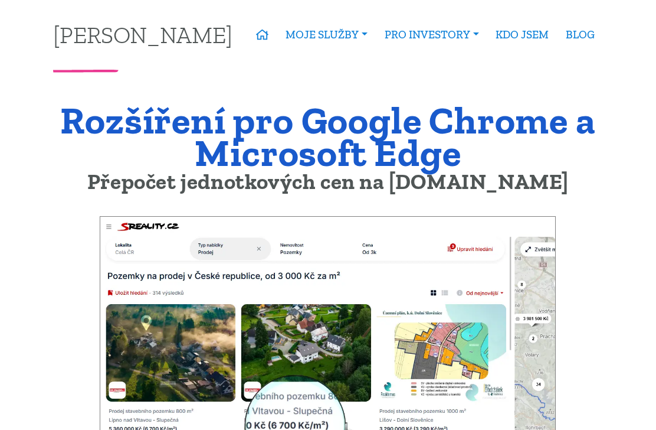
click at [0, 0] on link "Úvěrová kalkulačka" at bounding box center [0, 0] width 0 height 0
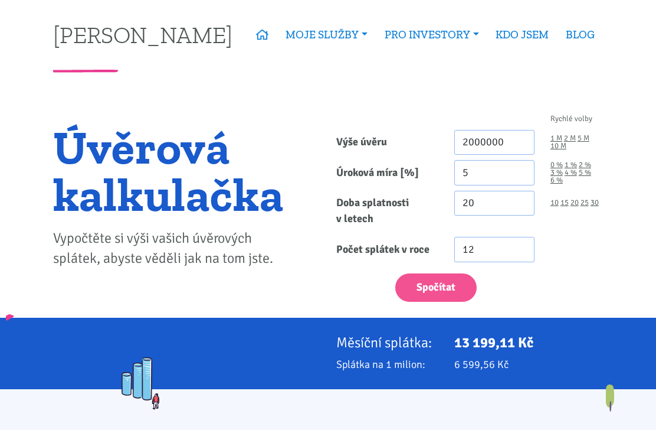
type input "2 000 000"
click at [0, 0] on link "Nabídka nemovitostí" at bounding box center [0, 0] width 0 height 0
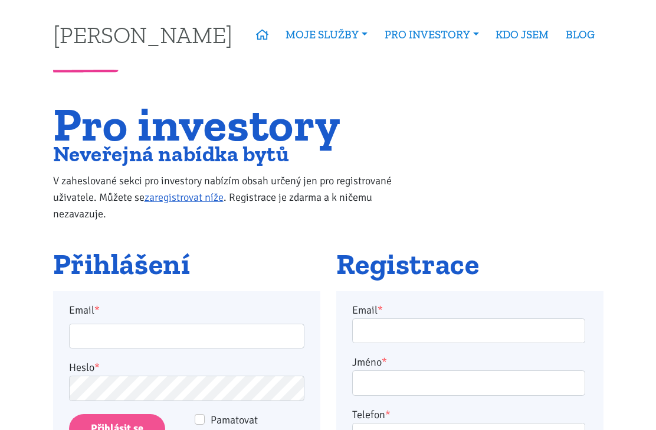
click at [0, 0] on link "Financování bez limitu" at bounding box center [0, 0] width 0 height 0
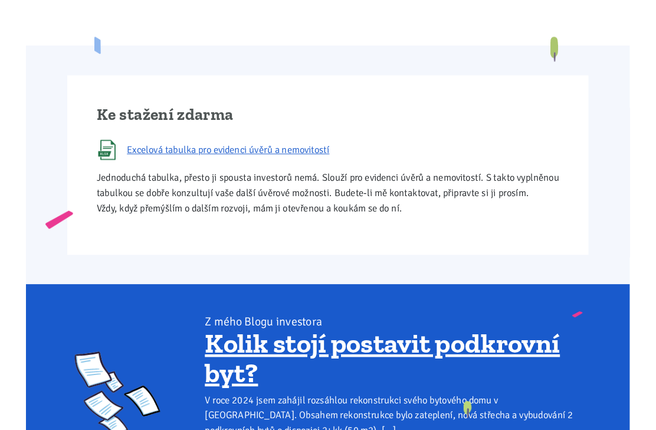
scroll to position [699, 0]
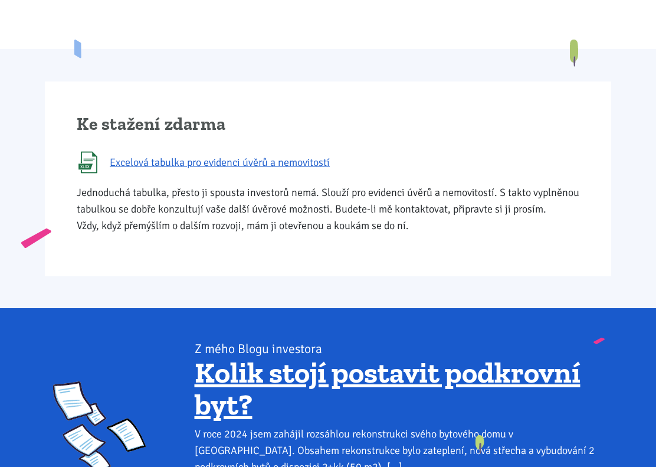
click at [319, 170] on link "Excelová tabulka pro evidenci úvěrů a nemovitostí" at bounding box center [328, 162] width 503 height 22
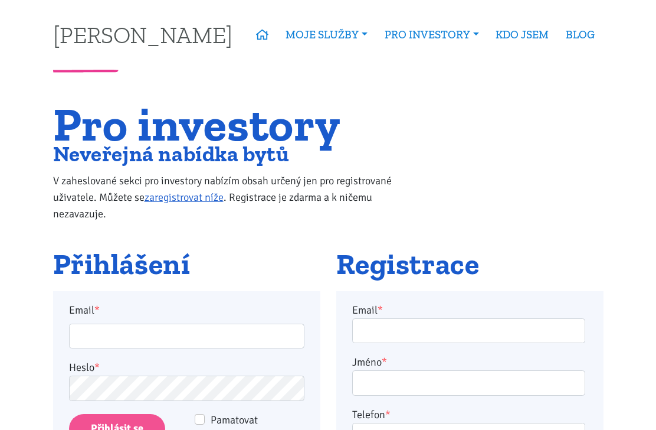
click at [0, 0] on link "Správa nemovitostí" at bounding box center [0, 0] width 0 height 0
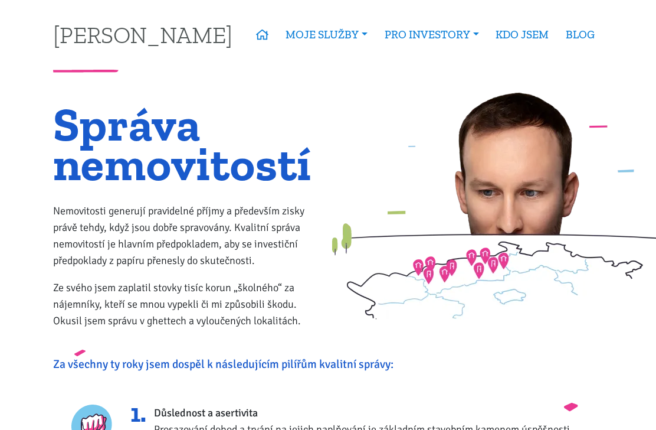
click at [0, 0] on link "Rekonstrukce bytů" at bounding box center [0, 0] width 0 height 0
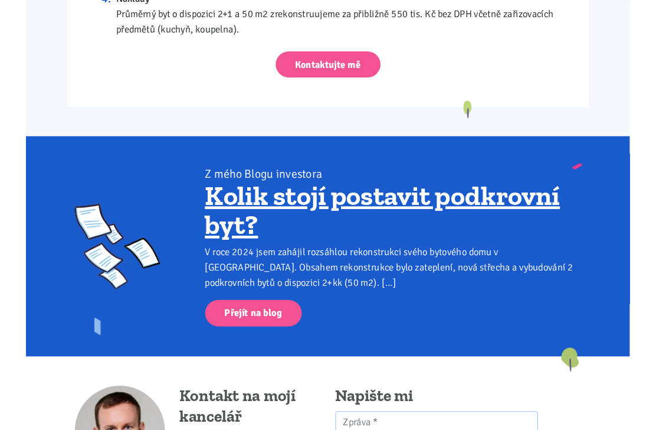
scroll to position [1463, 0]
